Goal: Task Accomplishment & Management: Use online tool/utility

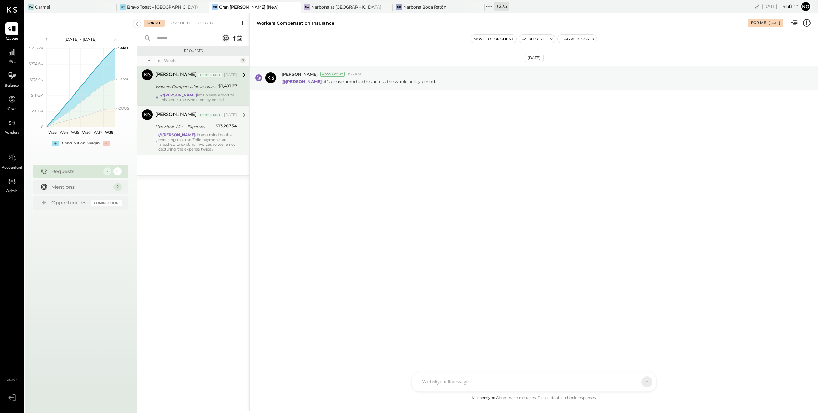
click at [216, 150] on div "@[PERSON_NAME] do you mind double checking that the Zelle payments are matched …" at bounding box center [198, 141] width 78 height 19
